Goal: Task Accomplishment & Management: Manage account settings

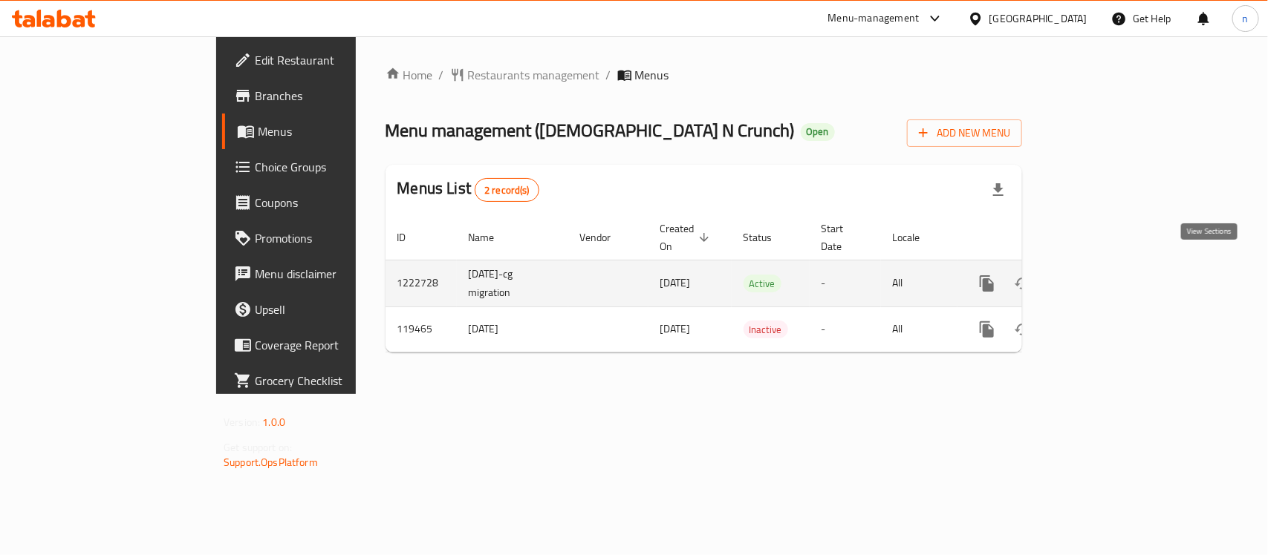
click at [1103, 275] on icon "enhanced table" at bounding box center [1094, 284] width 18 height 18
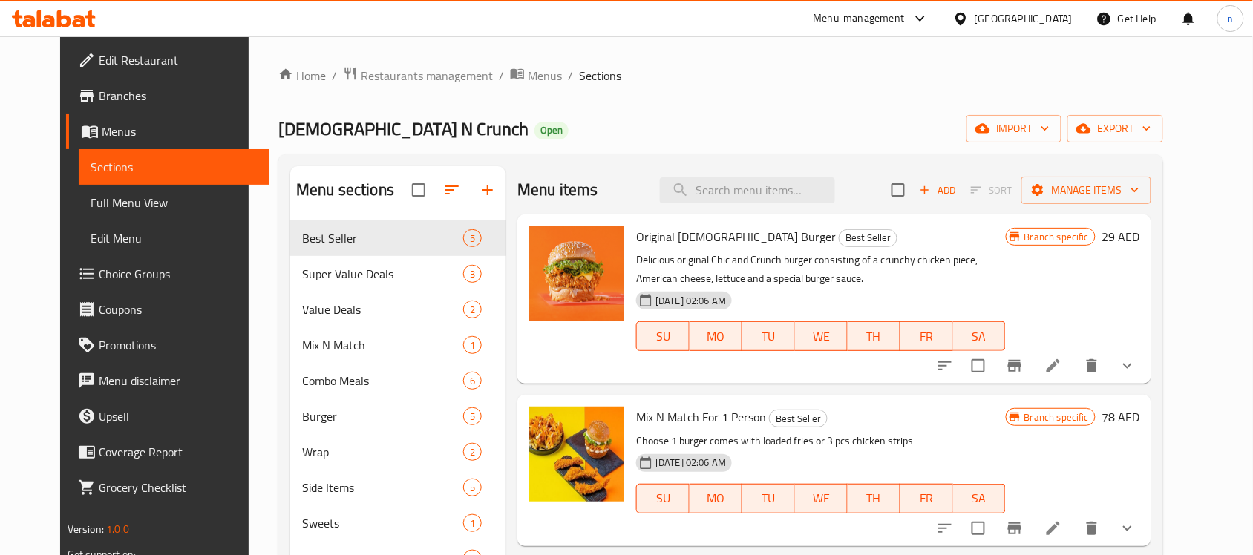
click at [99, 265] on span "Choice Groups" at bounding box center [178, 274] width 159 height 18
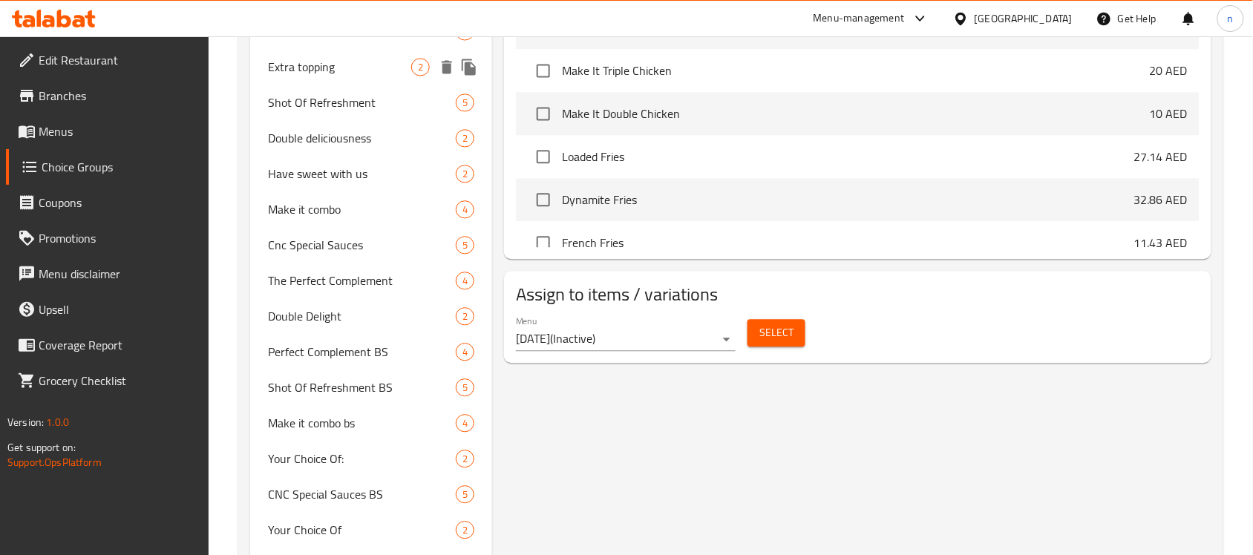
scroll to position [928, 0]
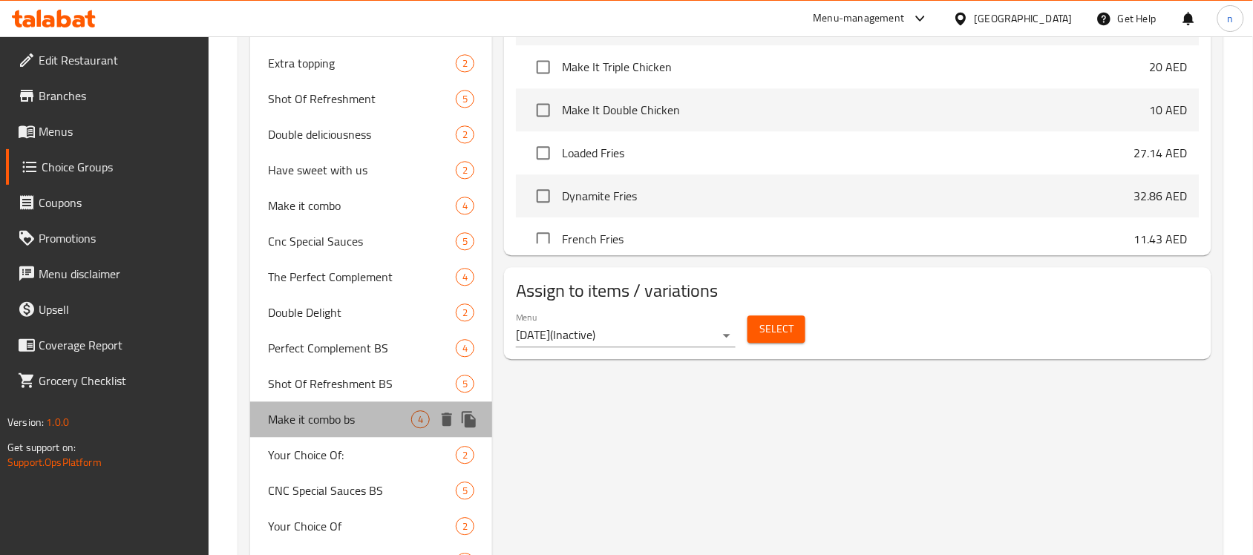
click at [328, 412] on span "Make it combo bs" at bounding box center [339, 420] width 143 height 18
type input "Make it combo bs"
type input "إعملها كومبو بي إس"
type input "0"
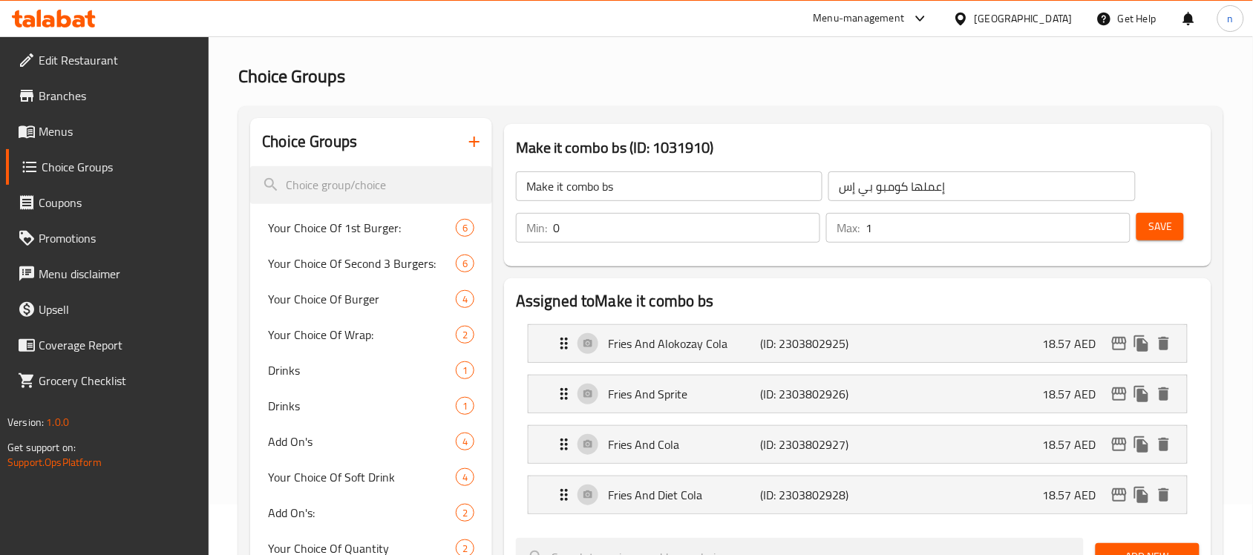
scroll to position [93, 0]
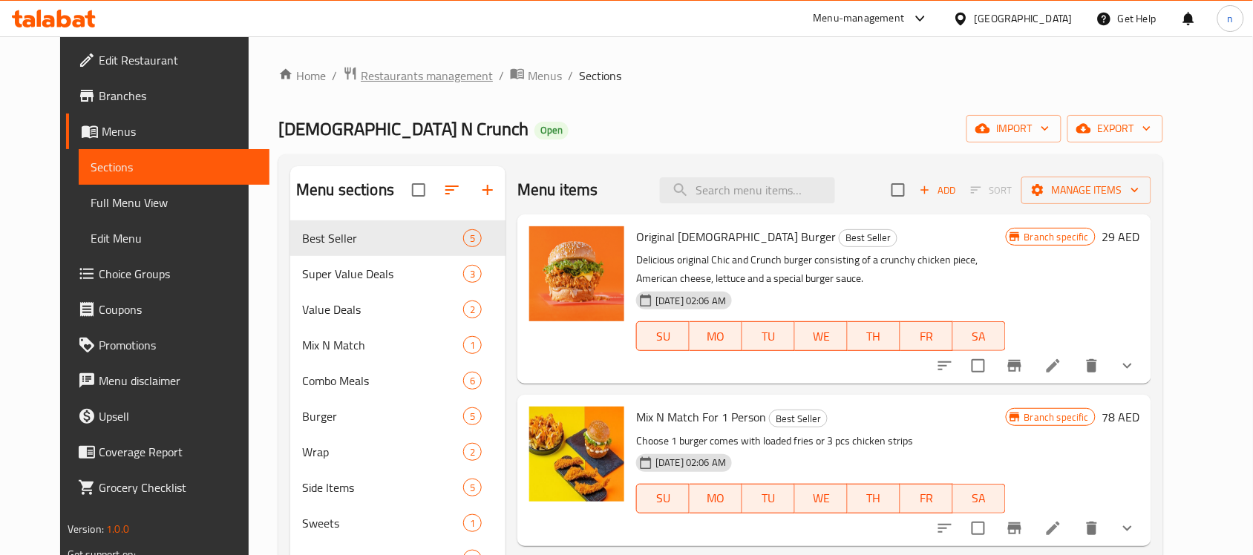
click at [361, 79] on span "Restaurants management" at bounding box center [427, 76] width 132 height 18
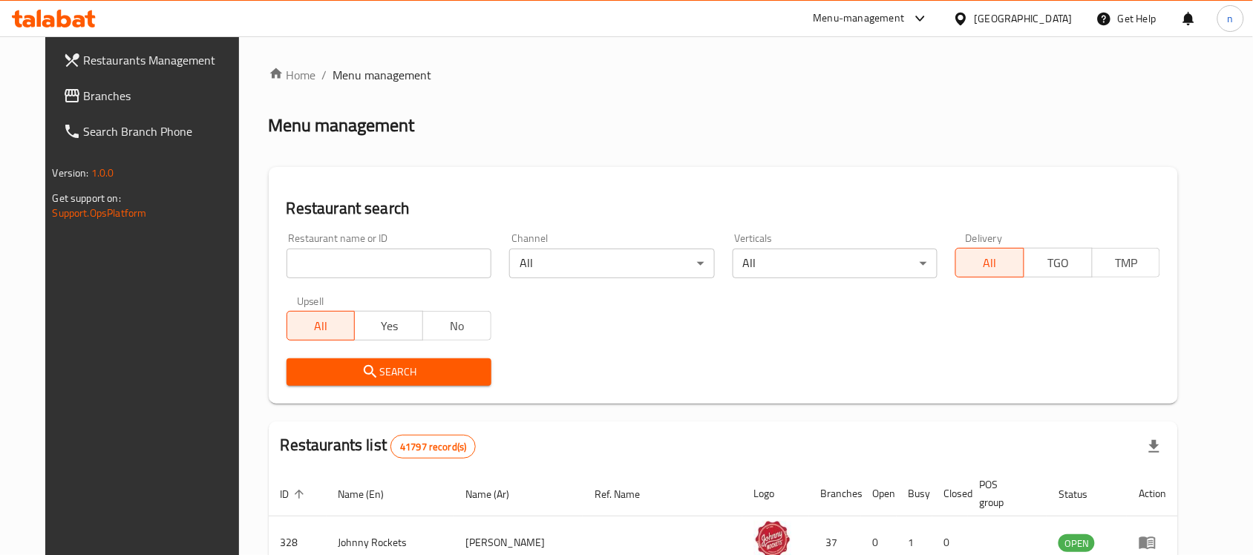
click at [84, 97] on span "Branches" at bounding box center [163, 96] width 159 height 18
